Goal: Task Accomplishment & Management: Manage account settings

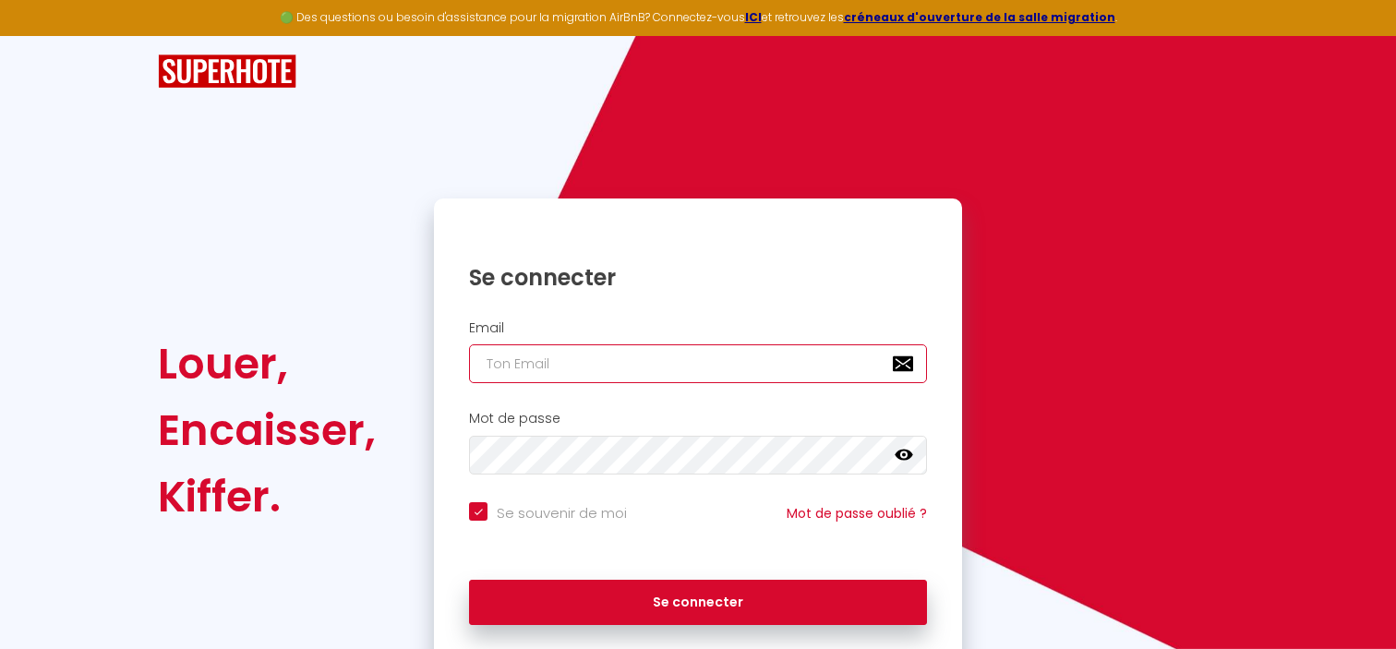
click at [705, 373] on input "email" at bounding box center [698, 363] width 458 height 39
type input "[EMAIL_ADDRESS][DOMAIN_NAME]"
checkbox input "true"
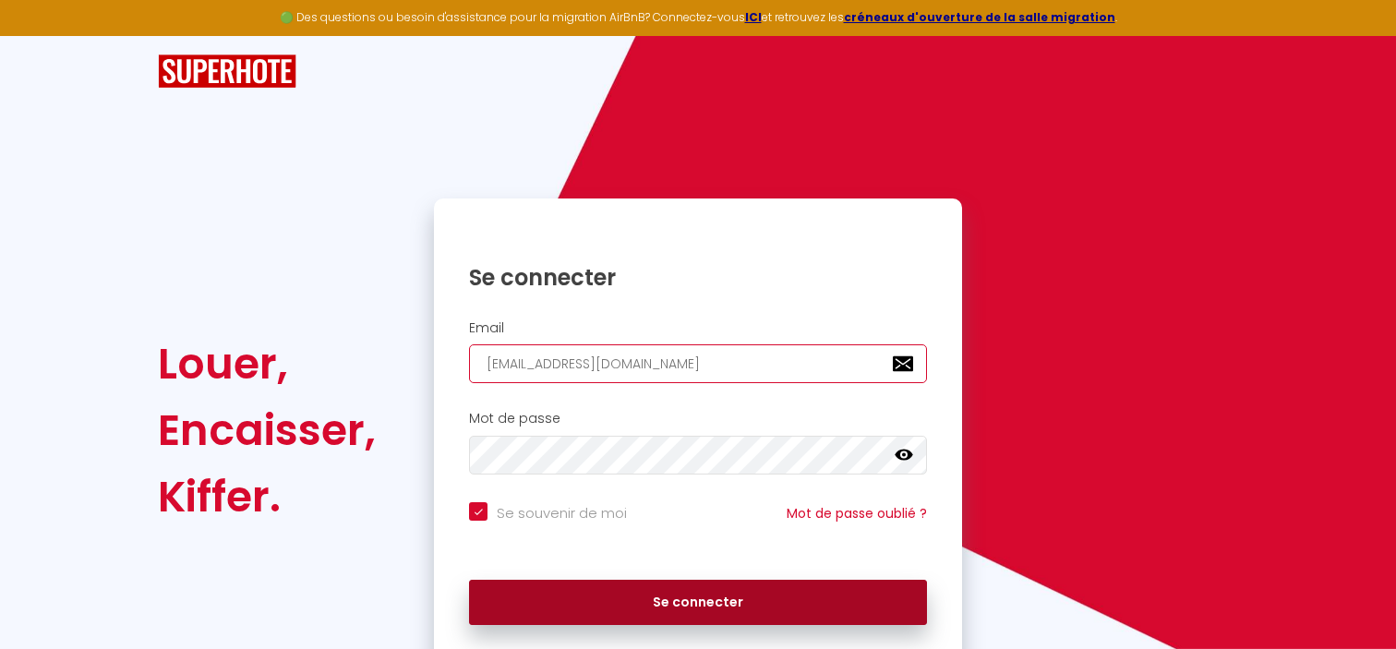
type input "[EMAIL_ADDRESS][DOMAIN_NAME]"
click at [653, 603] on button "Se connecter" at bounding box center [698, 603] width 458 height 46
checkbox input "true"
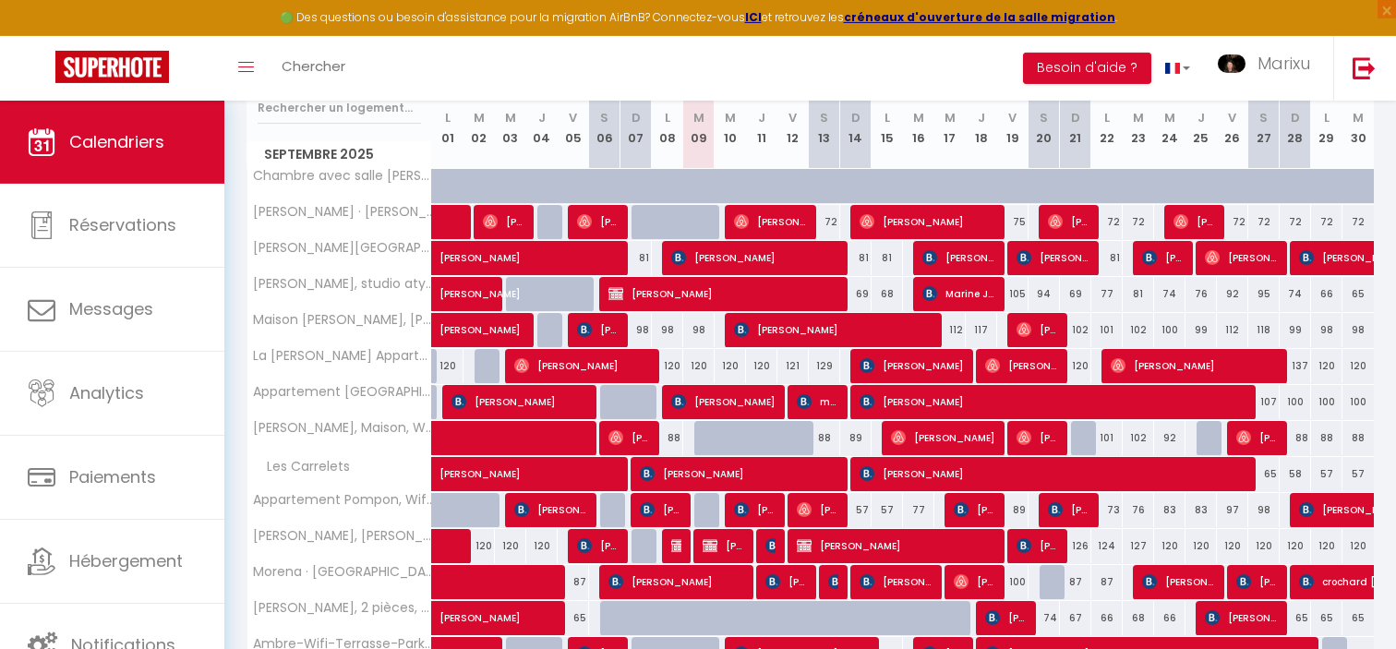
scroll to position [214, 0]
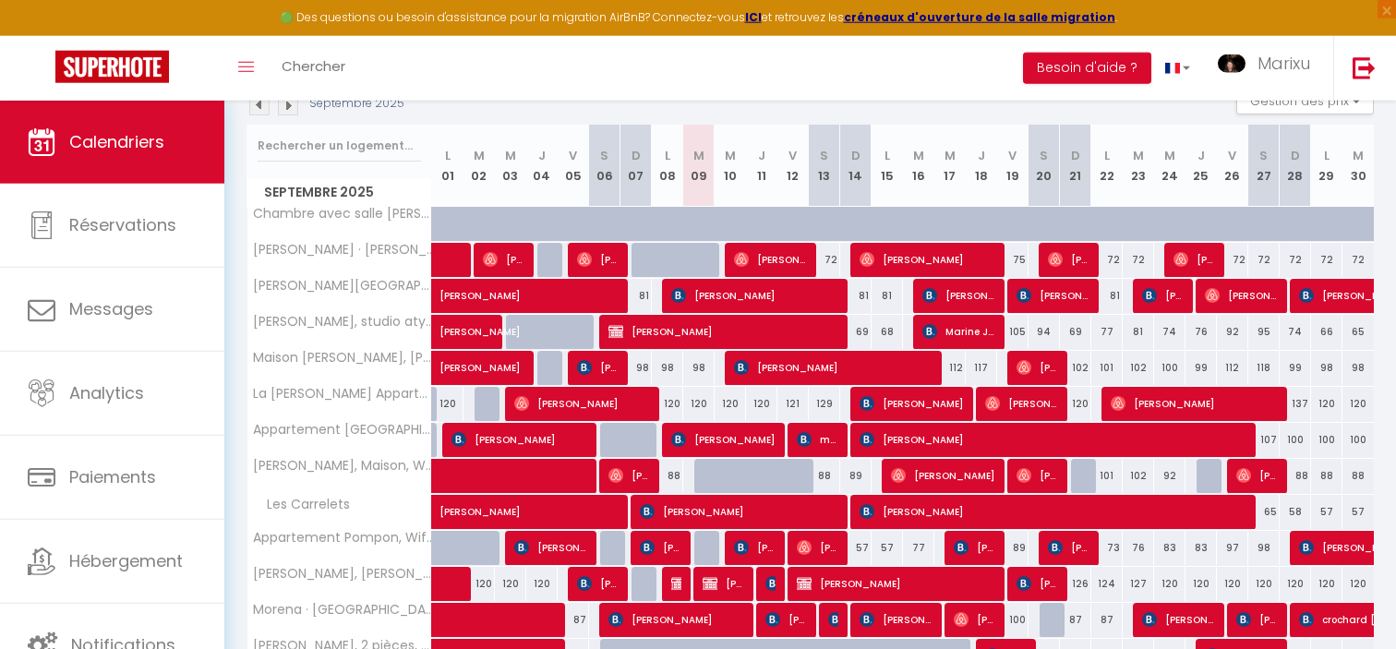
click at [926, 406] on span "[PERSON_NAME]" at bounding box center [912, 403] width 104 height 35
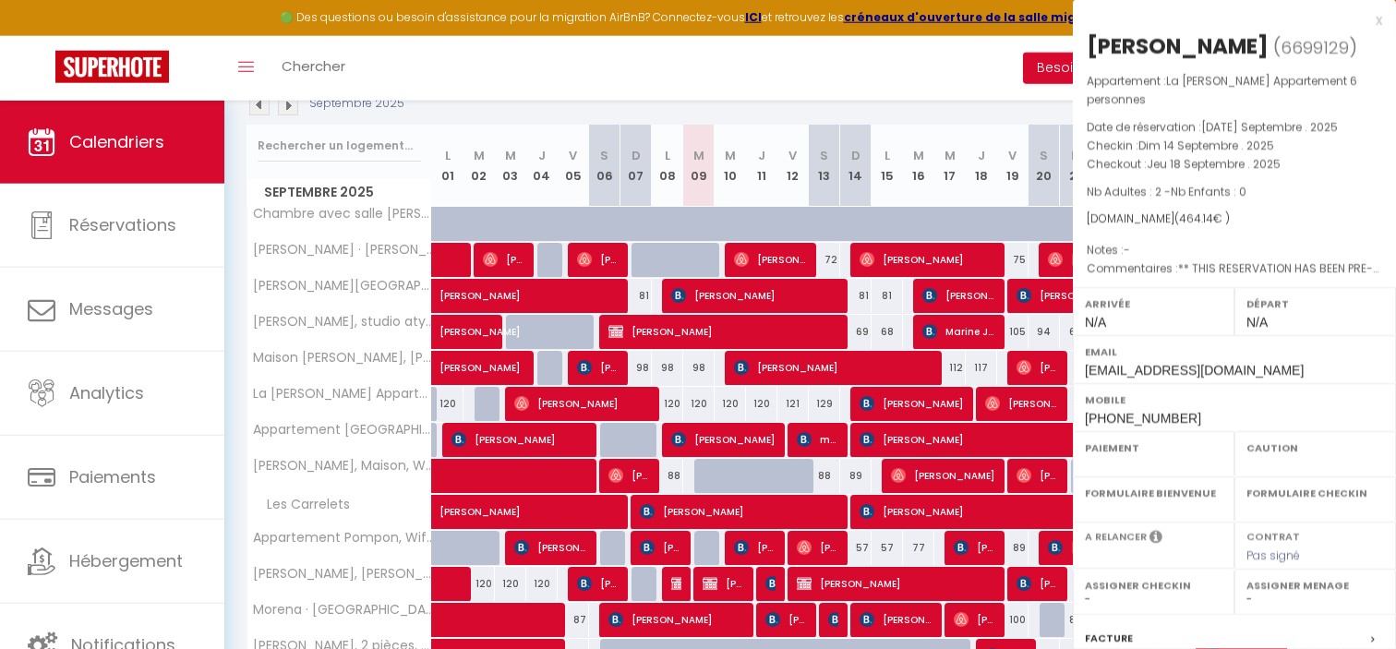
select select "OK"
select select "0"
select select "1"
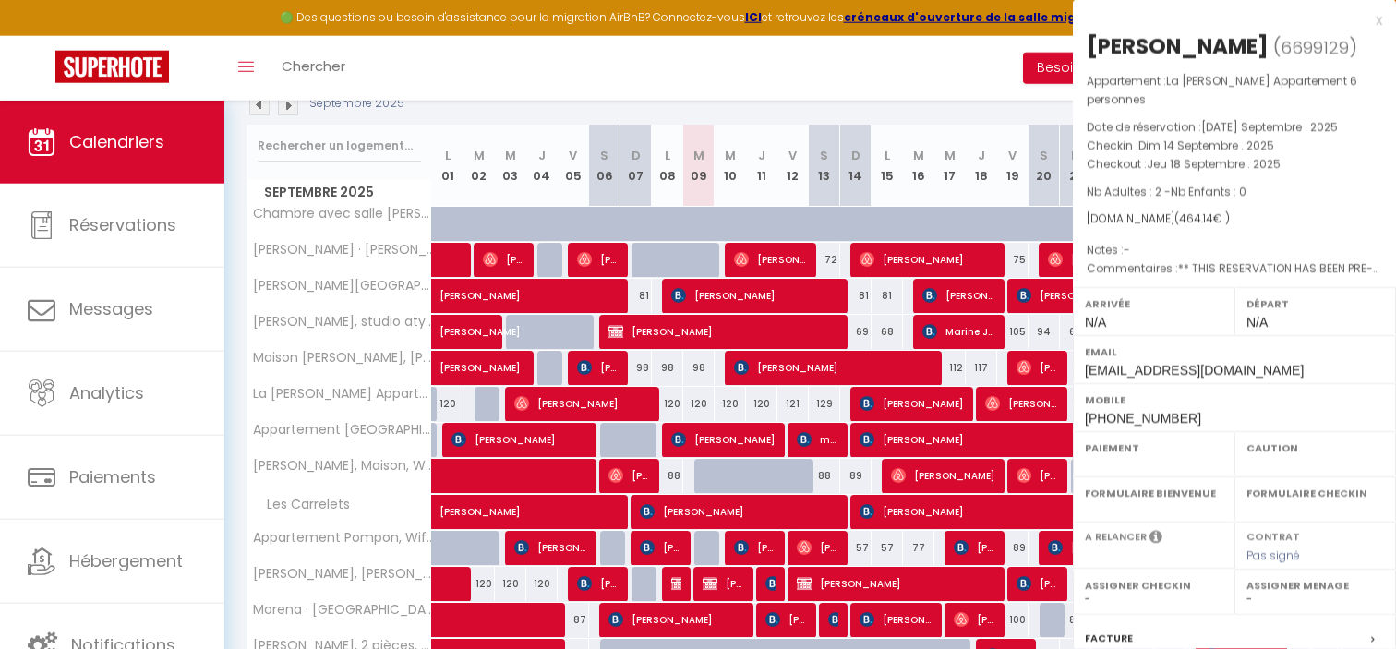
select select
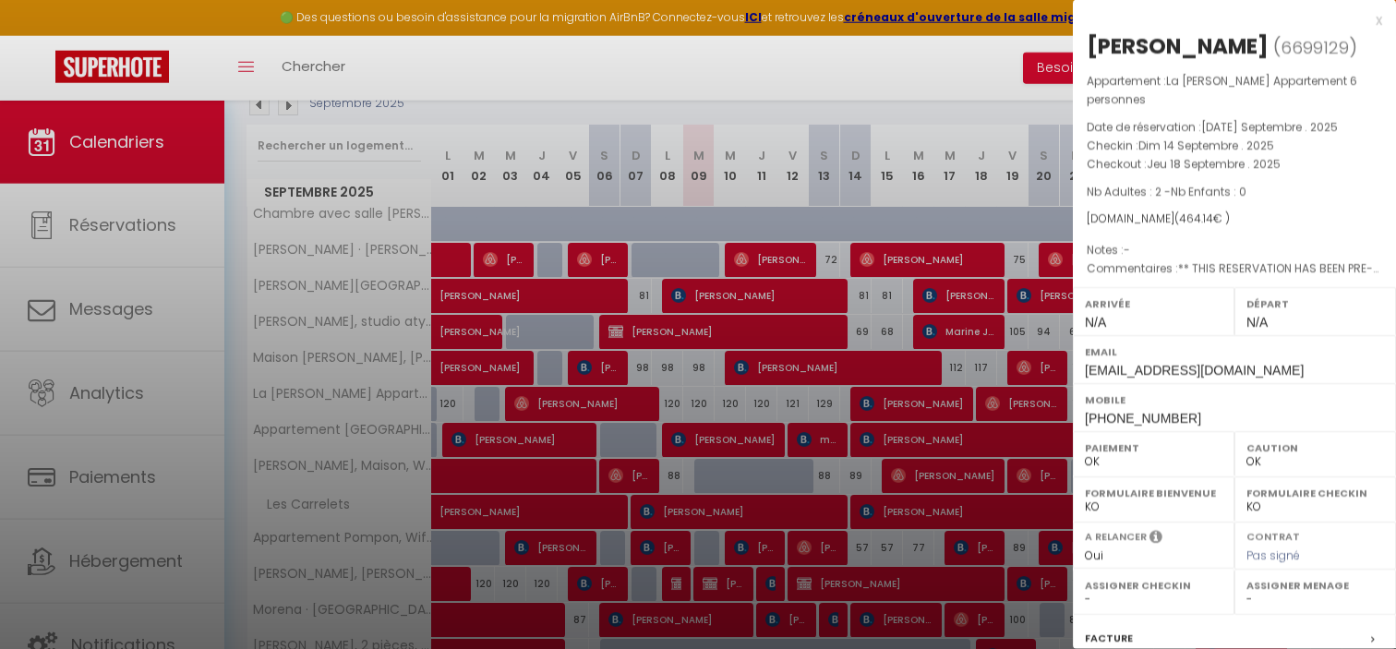
click at [1381, 19] on div "x" at bounding box center [1227, 20] width 309 height 22
